Goal: Task Accomplishment & Management: Complete application form

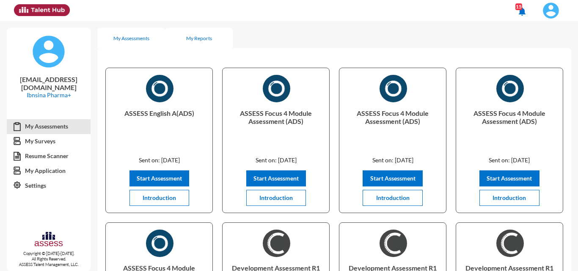
click at [178, 38] on div "My Reports" at bounding box center [199, 38] width 68 height 20
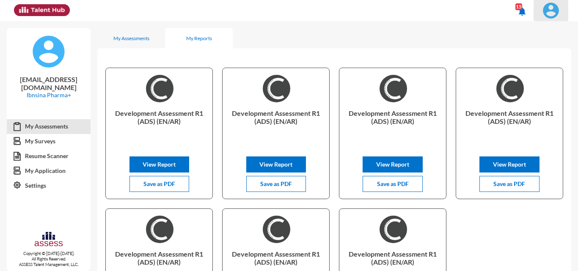
click at [549, 4] on img at bounding box center [550, 10] width 17 height 17
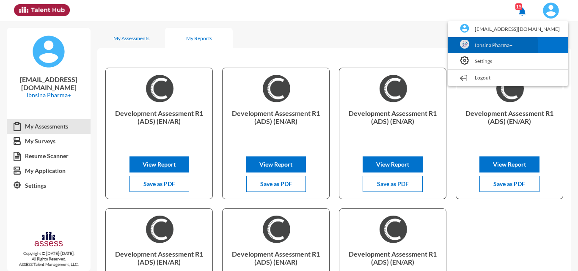
click at [521, 46] on link "Ibnsina Pharma+" at bounding box center [508, 45] width 112 height 16
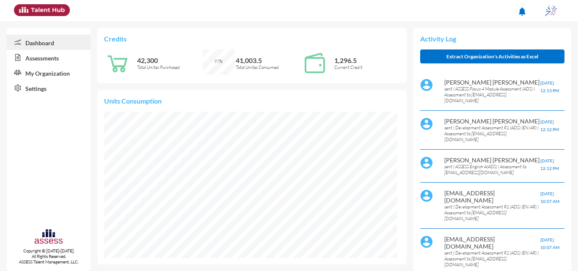
scroll to position [146, 293]
click at [44, 63] on link "Assessments" at bounding box center [49, 57] width 84 height 15
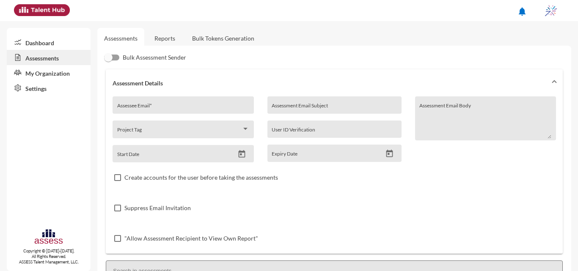
click at [224, 107] on input "Assessee Email *" at bounding box center [183, 108] width 132 height 7
click at [147, 109] on input "Assessee Email *" at bounding box center [183, 108] width 132 height 7
paste input "[EMAIL_ADDRESS][DOMAIN_NAME]"
type input "[EMAIL_ADDRESS][DOMAIN_NAME]"
click at [292, 105] on input "Assessment Email Subject" at bounding box center [333, 108] width 125 height 7
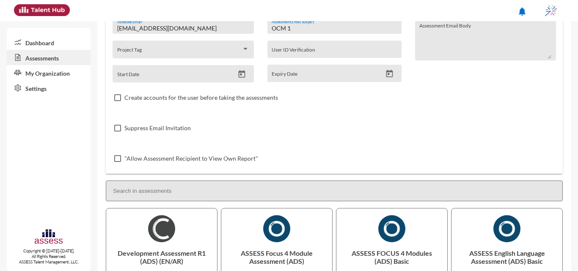
scroll to position [127, 0]
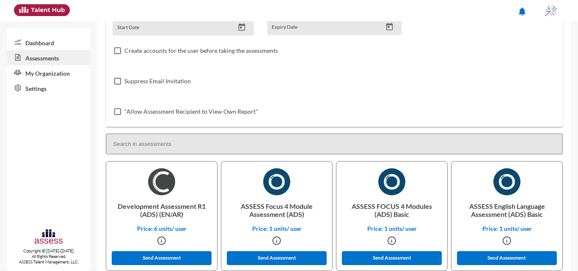
drag, startPoint x: 162, startPoint y: 257, endPoint x: 187, endPoint y: 169, distance: 91.9
click at [161, 256] on button "Send Assessment" at bounding box center [162, 258] width 100 height 14
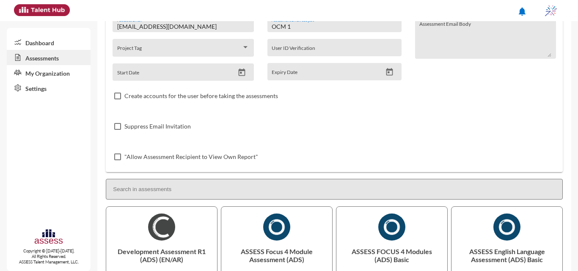
scroll to position [0, 0]
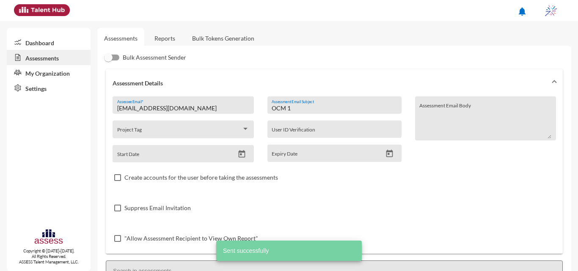
click at [305, 107] on input "OCM 1" at bounding box center [333, 108] width 125 height 7
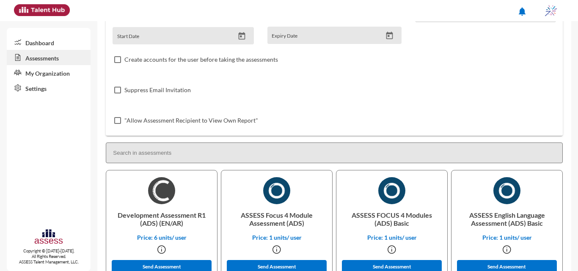
scroll to position [127, 0]
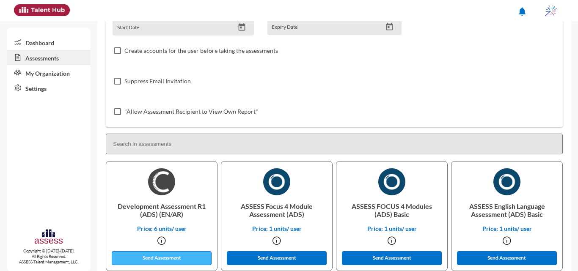
click at [164, 256] on button "Send Assessment" at bounding box center [162, 258] width 100 height 14
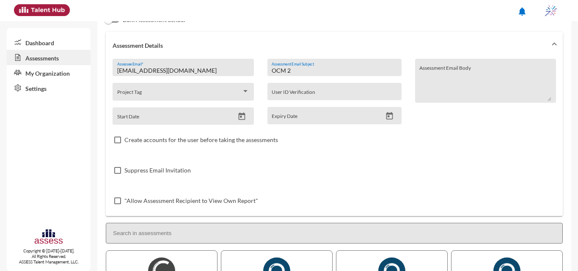
scroll to position [0, 0]
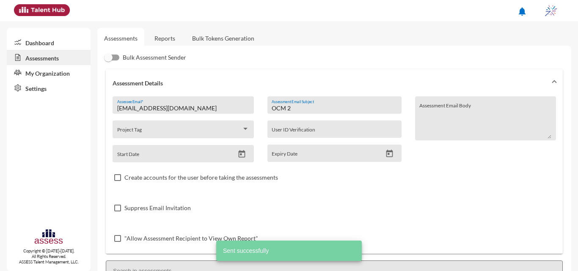
click at [301, 106] on input "OCM 2" at bounding box center [333, 108] width 125 height 7
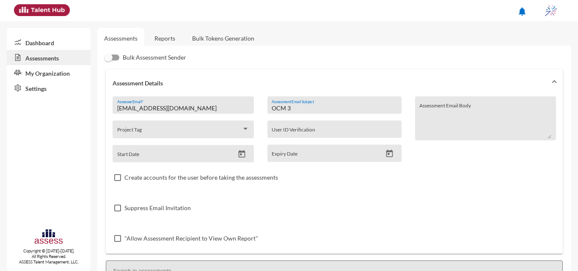
scroll to position [169, 0]
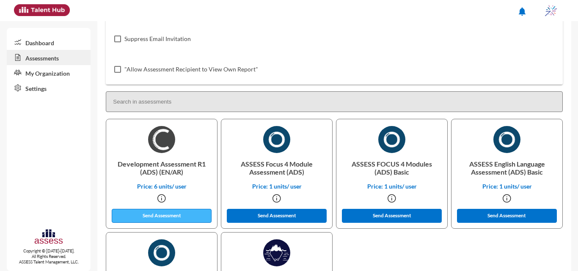
click at [167, 219] on button "Send Assessment" at bounding box center [162, 216] width 100 height 14
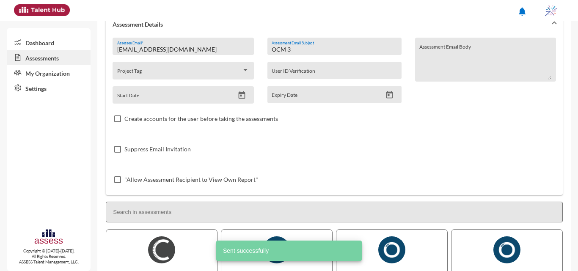
scroll to position [0, 0]
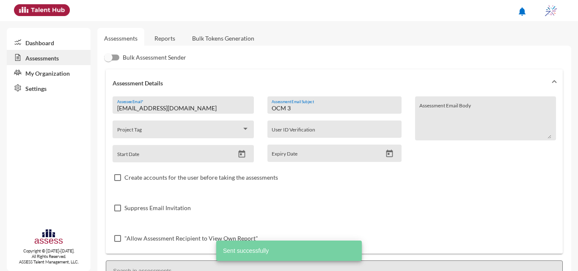
click at [299, 107] on input "OCM 3" at bounding box center [333, 108] width 125 height 7
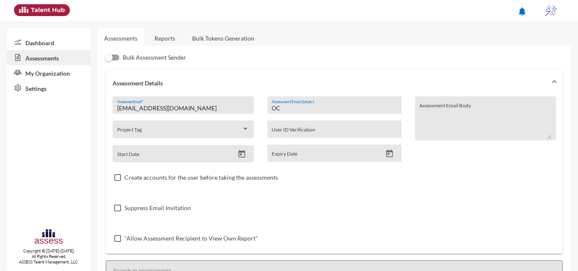
type input "O"
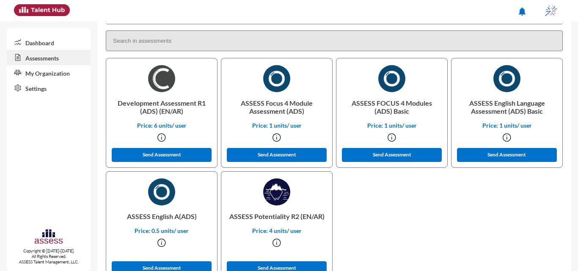
scroll to position [232, 0]
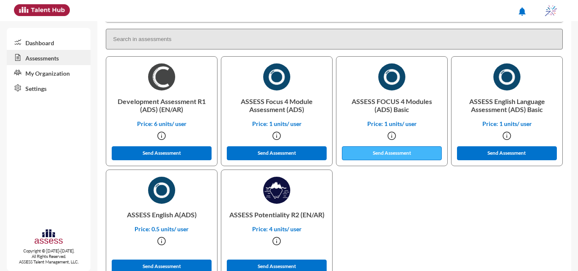
click at [433, 156] on button "Send Assessment" at bounding box center [392, 153] width 100 height 14
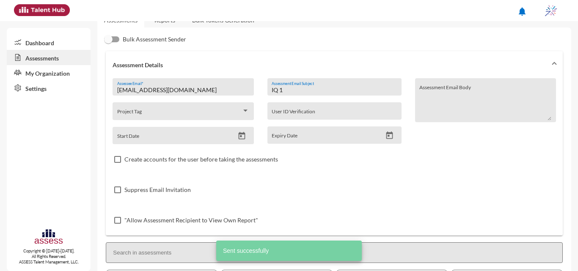
scroll to position [0, 0]
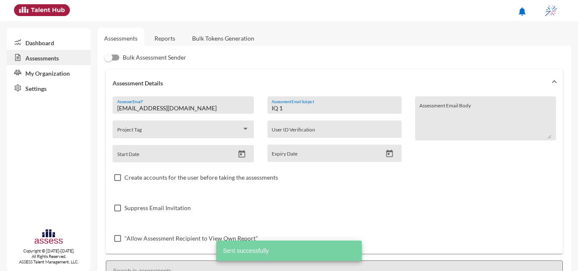
click at [293, 104] on div "IQ 1 Assessment Email Subject" at bounding box center [333, 107] width 125 height 13
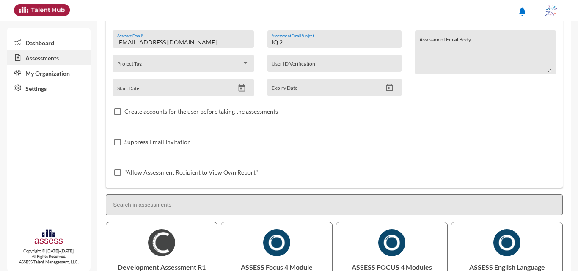
scroll to position [211, 0]
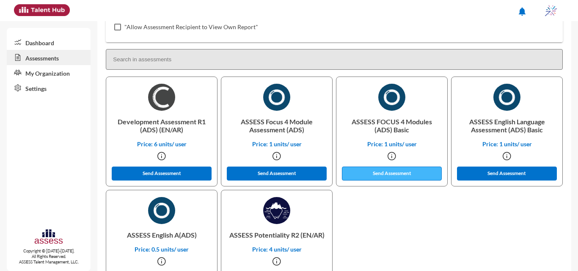
click at [407, 178] on button "Send Assessment" at bounding box center [392, 174] width 100 height 14
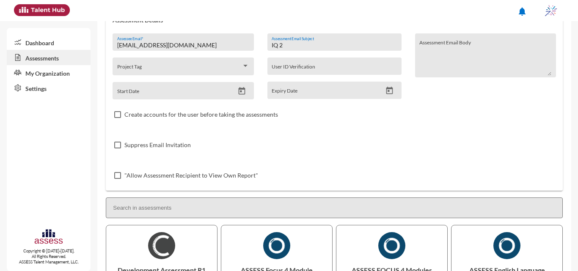
scroll to position [0, 0]
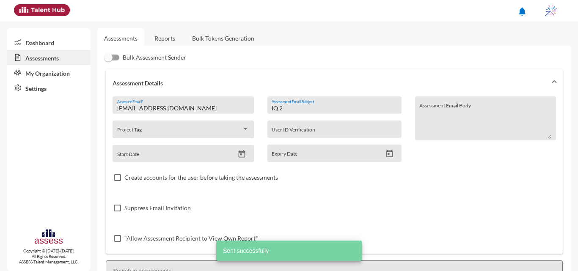
click at [283, 109] on input "IQ 2" at bounding box center [333, 108] width 125 height 7
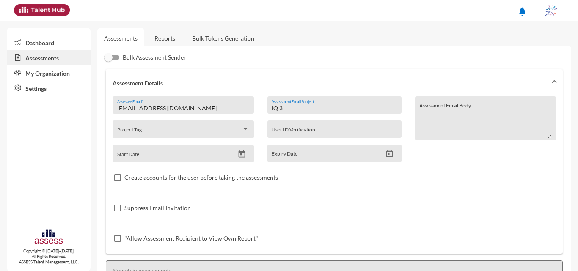
scroll to position [254, 0]
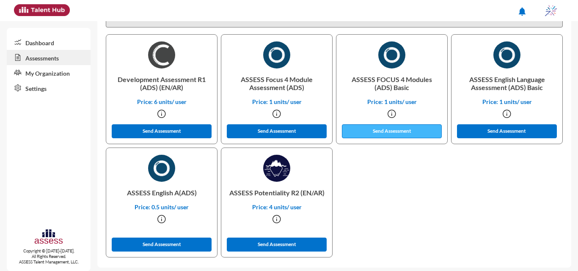
click at [378, 131] on button "Send Assessment" at bounding box center [392, 131] width 100 height 14
click at [381, 129] on button "Send Assessment" at bounding box center [392, 131] width 100 height 14
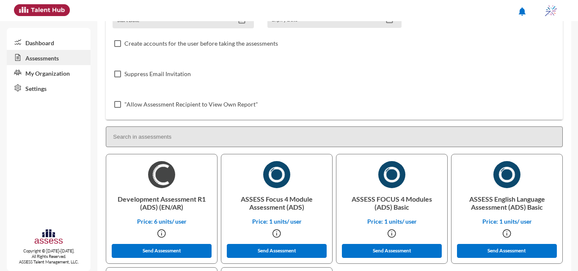
scroll to position [0, 0]
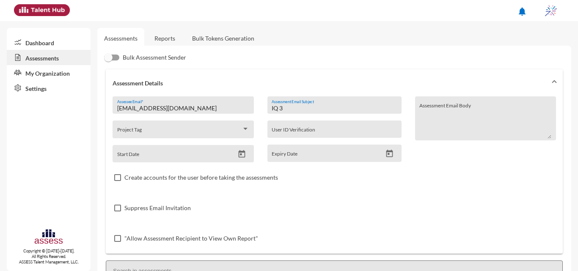
click at [290, 109] on input "IQ 3" at bounding box center [333, 108] width 125 height 7
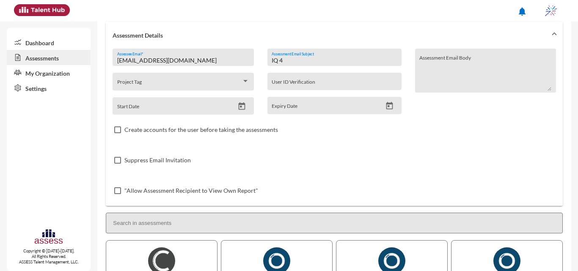
scroll to position [211, 0]
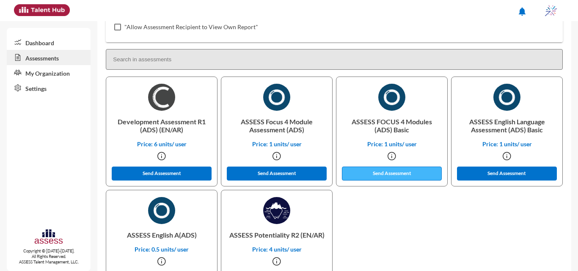
click at [389, 179] on button "Send Assessment" at bounding box center [392, 174] width 100 height 14
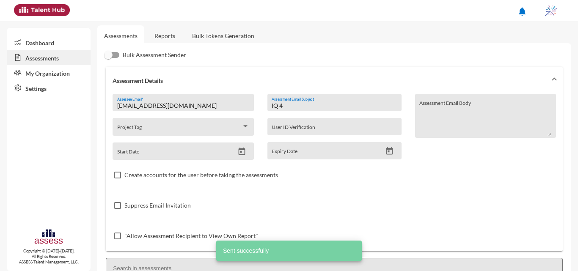
scroll to position [0, 0]
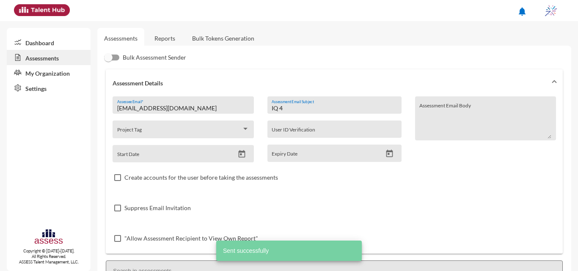
click at [282, 109] on input "IQ 4" at bounding box center [333, 108] width 125 height 7
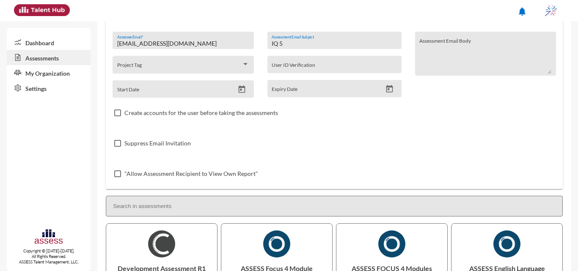
scroll to position [127, 0]
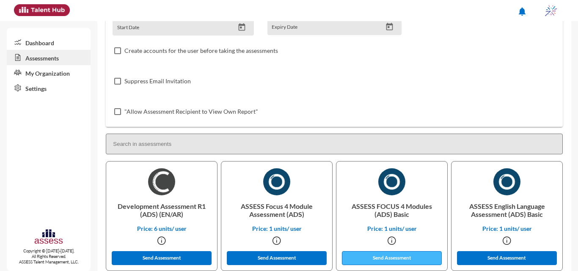
type input "IQ 5"
click at [410, 256] on button "Send Assessment" at bounding box center [392, 258] width 100 height 14
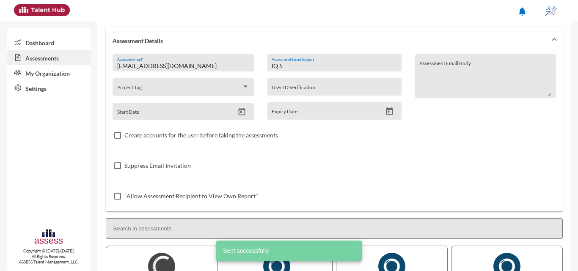
scroll to position [0, 0]
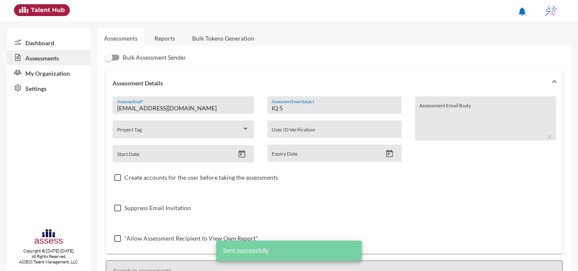
drag, startPoint x: 284, startPoint y: 108, endPoint x: 254, endPoint y: 110, distance: 29.6
click at [254, 110] on div "internal.opportunity@ibnsina-pharma.com Assessee Email * Project Tag Start Date…" at bounding box center [333, 174] width 443 height 157
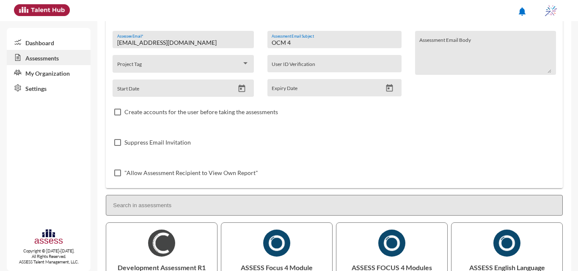
scroll to position [127, 0]
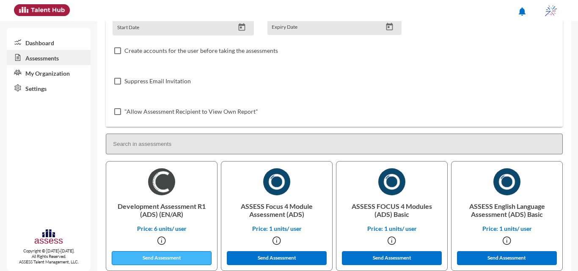
click at [164, 256] on button "Send Assessment" at bounding box center [162, 258] width 100 height 14
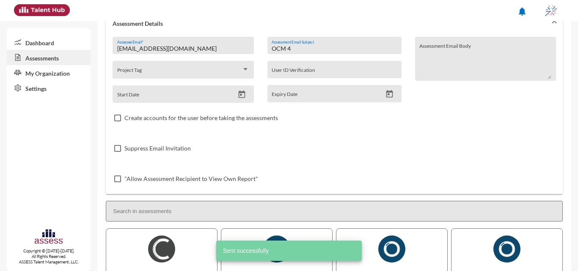
scroll to position [0, 0]
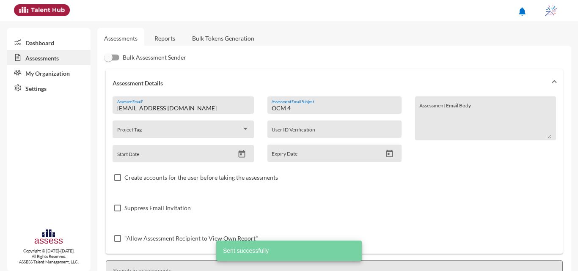
click at [293, 112] on div "OCM 4 Assessment Email Subject" at bounding box center [333, 107] width 125 height 13
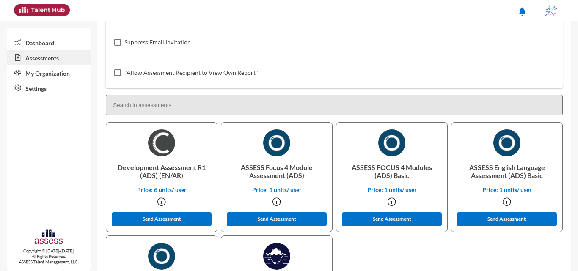
scroll to position [211, 0]
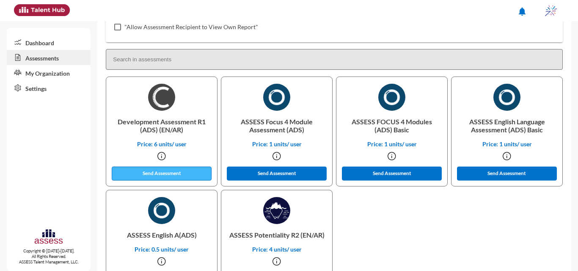
type input "OCM 5"
click at [170, 173] on button "Send Assessment" at bounding box center [162, 174] width 100 height 14
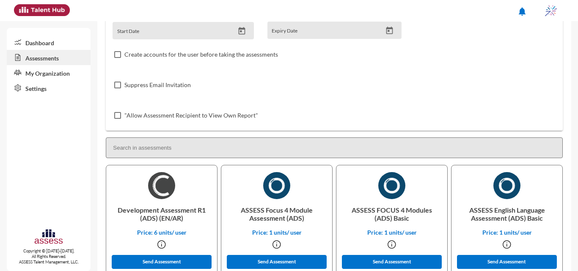
scroll to position [0, 0]
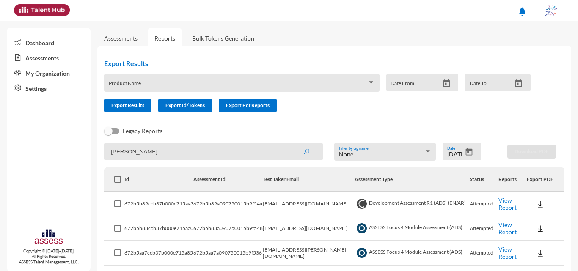
click at [36, 62] on link "Assessments" at bounding box center [49, 57] width 84 height 15
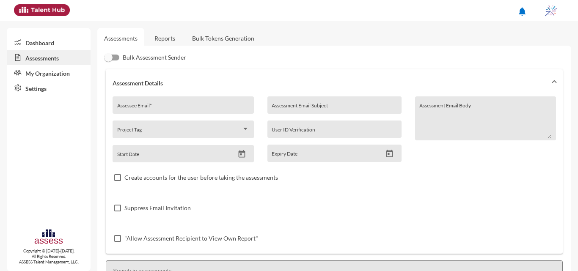
click at [151, 36] on link "Reports" at bounding box center [165, 38] width 34 height 21
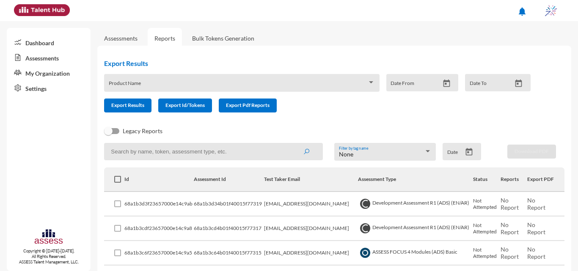
click at [471, 153] on button "Open calendar" at bounding box center [468, 152] width 15 height 9
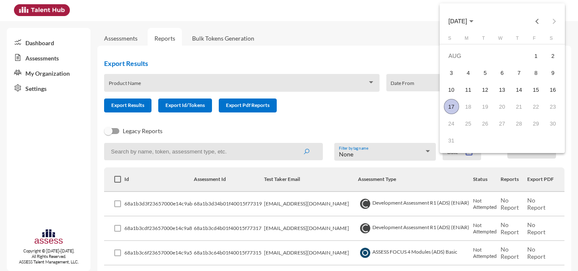
click at [467, 23] on span "[DATE]" at bounding box center [457, 21] width 19 height 7
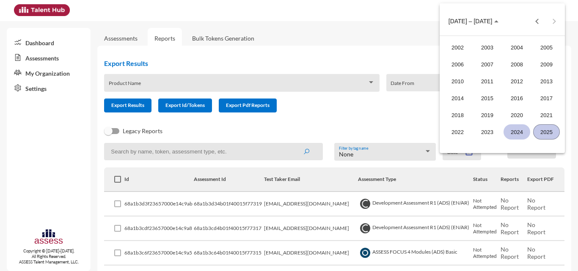
click at [522, 128] on div "2024" at bounding box center [516, 131] width 27 height 15
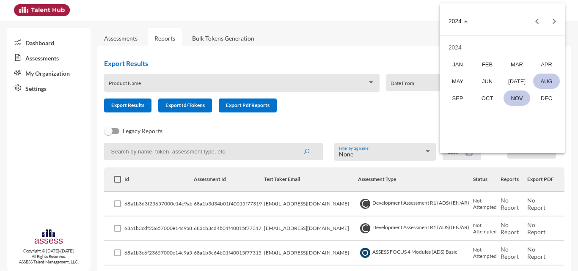
click at [506, 99] on div "NOV" at bounding box center [516, 97] width 27 height 15
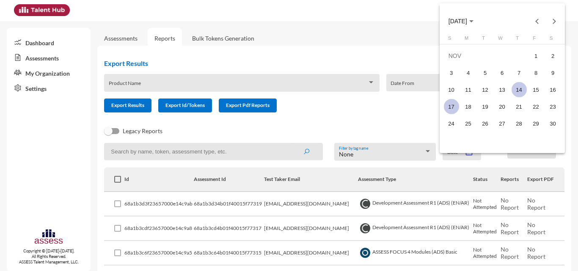
click at [516, 90] on div "14" at bounding box center [518, 89] width 15 height 15
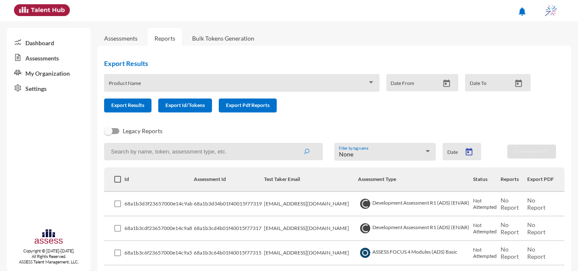
type input "[DATE]"
click at [270, 143] on input at bounding box center [213, 151] width 219 height 17
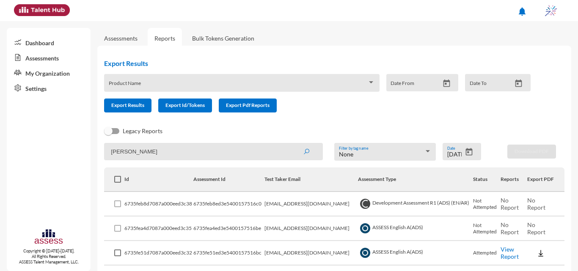
type input "[PERSON_NAME]"
click at [293, 144] on button "submit" at bounding box center [306, 151] width 27 height 15
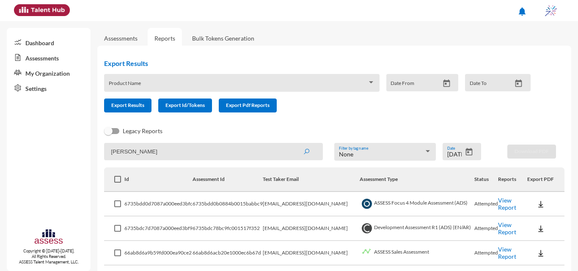
scroll to position [42, 0]
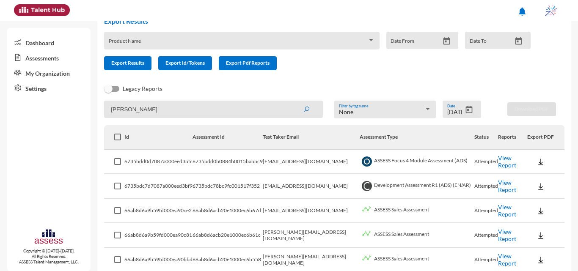
click at [536, 185] on img at bounding box center [540, 186] width 8 height 8
click at [543, 202] on button "OCM / EN" at bounding box center [549, 202] width 55 height 16
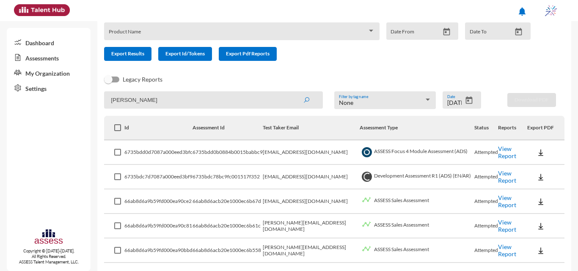
scroll to position [38, 0]
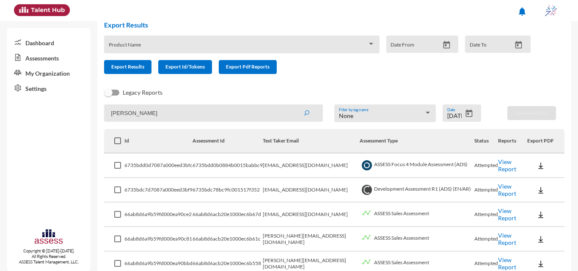
drag, startPoint x: 244, startPoint y: 110, endPoint x: 79, endPoint y: 97, distance: 165.4
click at [79, 97] on mat-sidenav-container "Dashboard Assessments My Organization Settings Copyright © [DATE]-[DATE]. All R…" at bounding box center [289, 146] width 578 height 250
type input "aya"
click at [293, 105] on button "submit" at bounding box center [306, 112] width 27 height 15
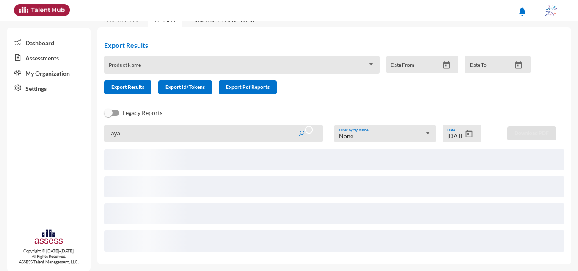
scroll to position [7, 0]
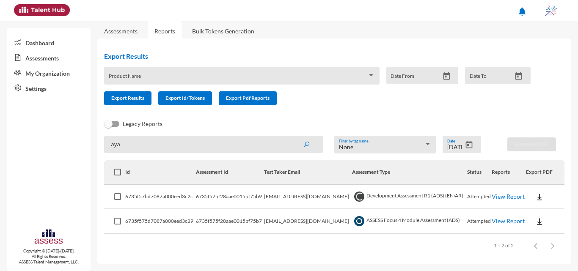
click at [536, 197] on img at bounding box center [539, 197] width 8 height 8
click at [537, 210] on button "OCM / EN" at bounding box center [549, 212] width 58 height 16
